Goal: Find specific page/section: Find specific page/section

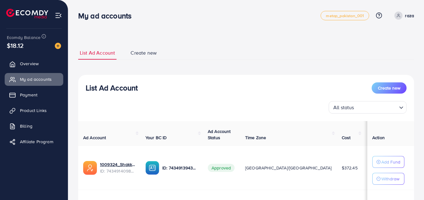
scroll to position [57, 0]
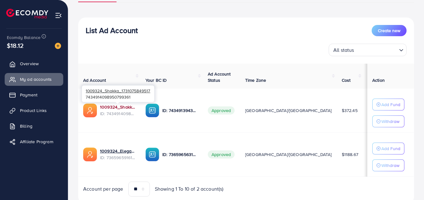
click at [111, 107] on link "1009324_Shakka_1731075849517" at bounding box center [118, 107] width 36 height 6
click at [23, 112] on span "Product Links" at bounding box center [34, 110] width 27 height 6
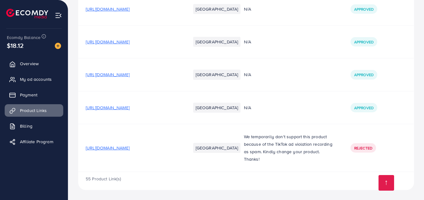
scroll to position [1868, 0]
click at [130, 108] on span "[URL][DOMAIN_NAME]" at bounding box center [108, 107] width 44 height 6
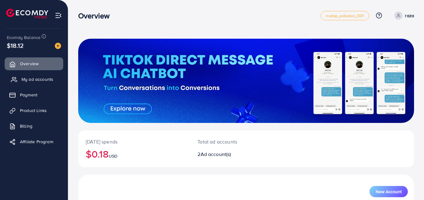
click at [39, 81] on span "My ad accounts" at bounding box center [37, 79] width 32 height 6
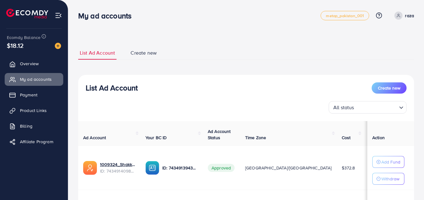
scroll to position [80, 0]
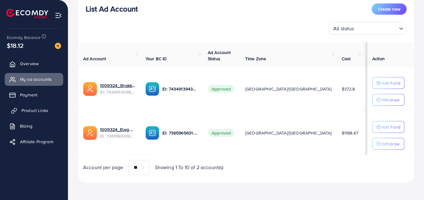
click at [41, 111] on span "Product Links" at bounding box center [34, 110] width 27 height 6
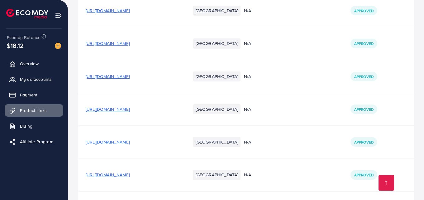
scroll to position [1868, 0]
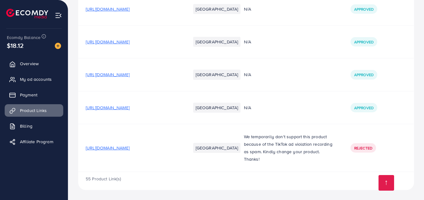
click at [120, 109] on span "[URL][DOMAIN_NAME]" at bounding box center [108, 107] width 44 height 6
click at [130, 107] on span "[URL][DOMAIN_NAME]" at bounding box center [108, 107] width 44 height 6
click at [30, 80] on span "My ad accounts" at bounding box center [37, 79] width 32 height 6
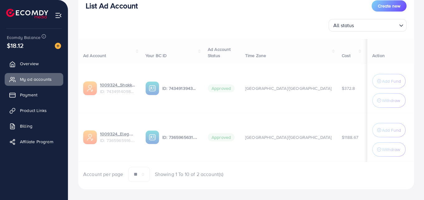
scroll to position [82, 0]
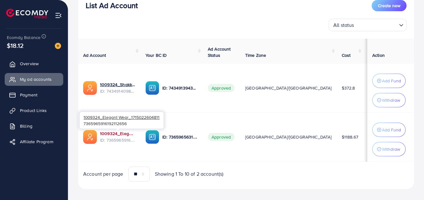
click at [115, 133] on link "1009324_Elegant Wear_1715022604811" at bounding box center [118, 133] width 36 height 6
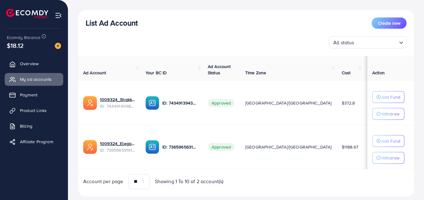
scroll to position [80, 0]
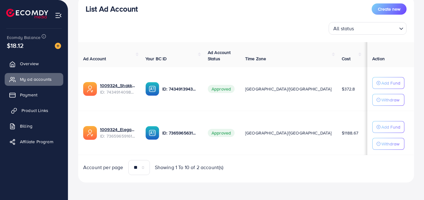
click at [33, 110] on span "Product Links" at bounding box center [34, 110] width 27 height 6
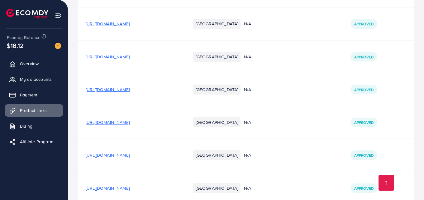
scroll to position [1868, 0]
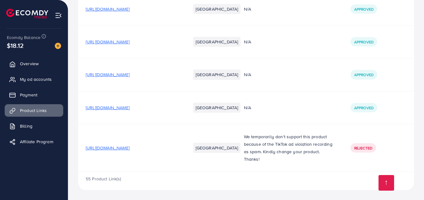
click at [108, 107] on span "[URL][DOMAIN_NAME]" at bounding box center [108, 107] width 44 height 6
click at [41, 79] on span "My ad accounts" at bounding box center [37, 79] width 32 height 6
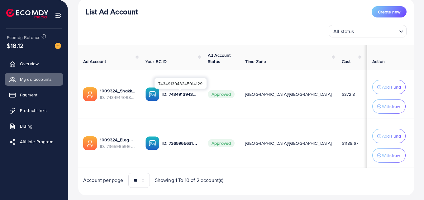
scroll to position [90, 0]
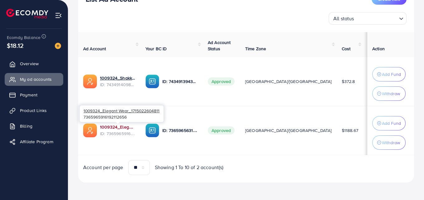
click at [118, 124] on link "1009324_Elegant Wear_1715022604811" at bounding box center [118, 127] width 36 height 6
click at [121, 125] on link "1009324_Elegant Wear_1715022604811" at bounding box center [118, 127] width 36 height 6
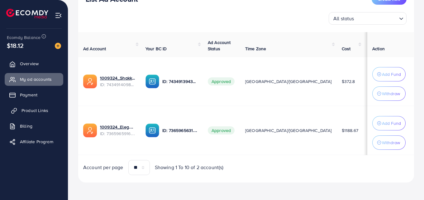
click at [32, 108] on span "Product Links" at bounding box center [34, 110] width 27 height 6
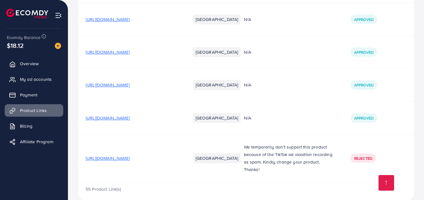
scroll to position [1868, 0]
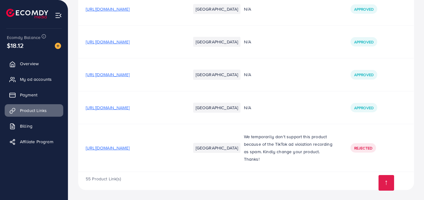
click at [130, 109] on span "[URL][DOMAIN_NAME]" at bounding box center [108, 107] width 44 height 6
click at [30, 78] on span "My ad accounts" at bounding box center [37, 79] width 32 height 6
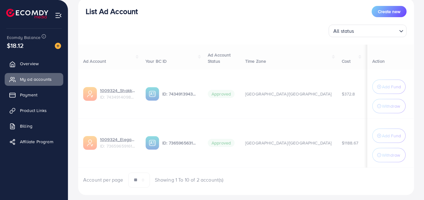
scroll to position [77, 0]
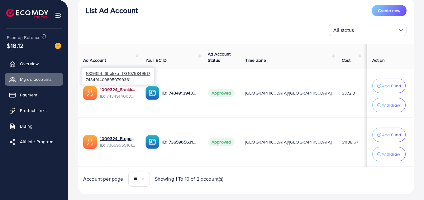
click at [120, 90] on link "1009324_Shakka_1731075849517" at bounding box center [118, 89] width 36 height 6
